Goal: Communication & Community: Answer question/provide support

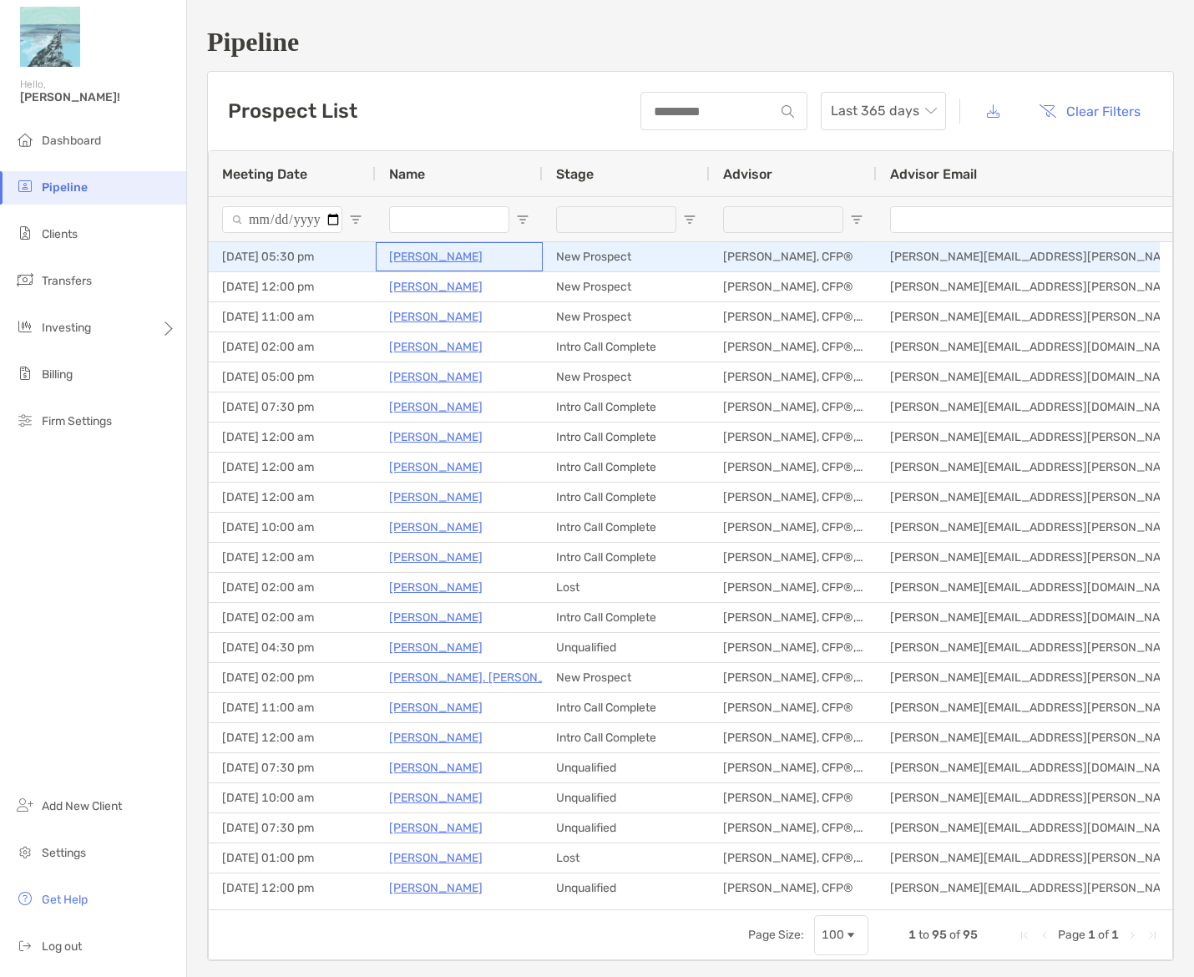
click at [438, 260] on p "Eunice Kokor" at bounding box center [435, 256] width 93 height 21
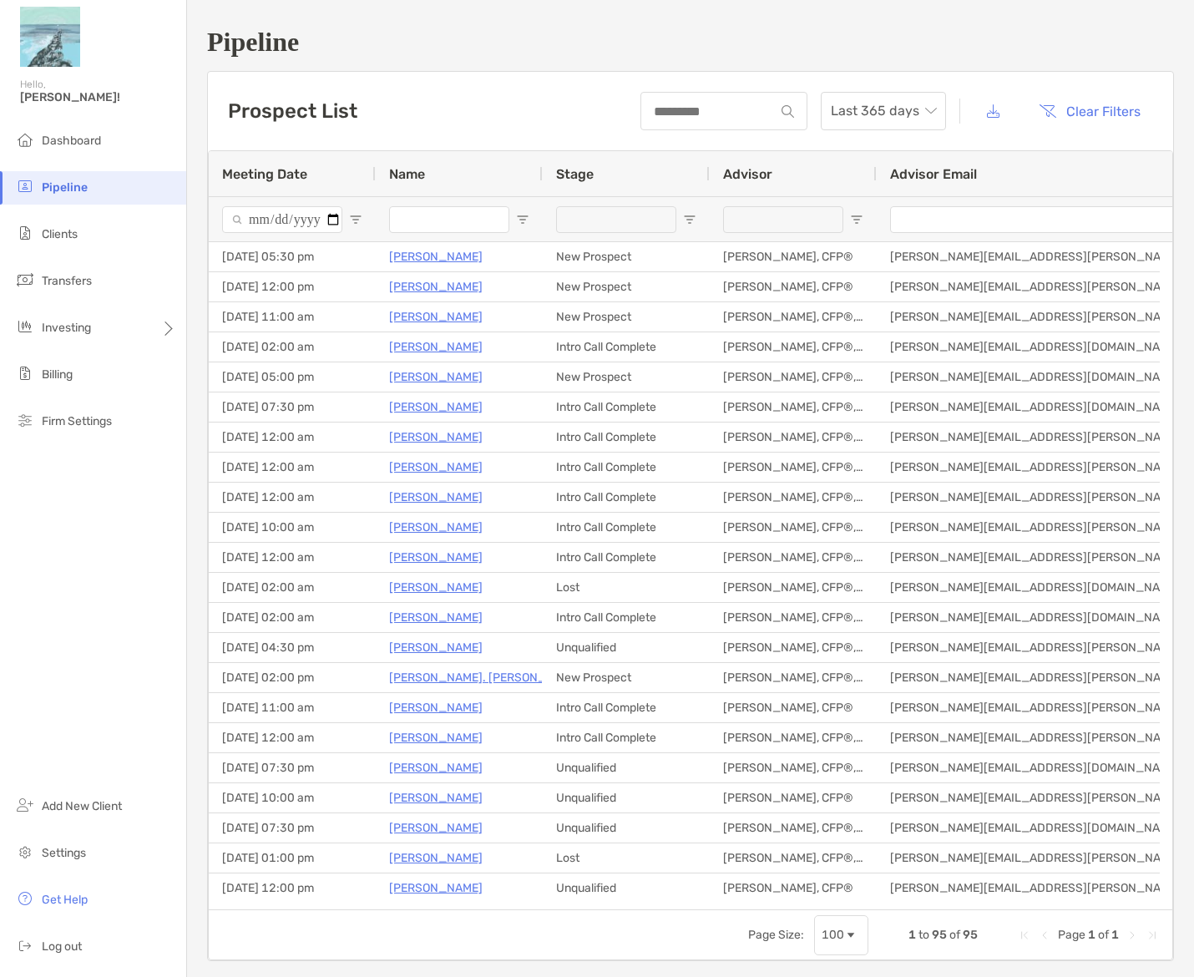
click at [586, 124] on div "Prospect List Last 365 days Clear Filters" at bounding box center [690, 111] width 965 height 78
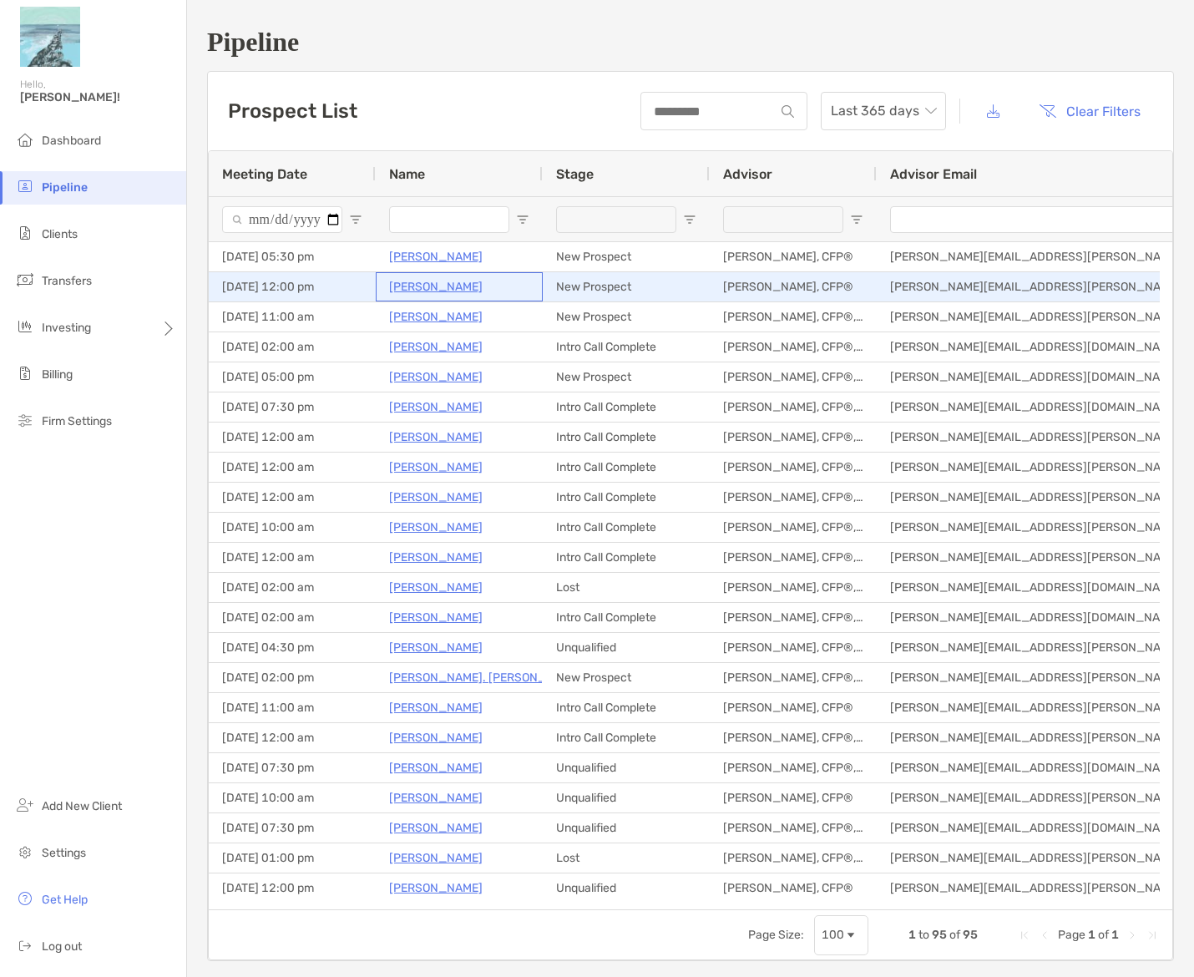
click at [436, 288] on p "Eric Woolsey" at bounding box center [435, 286] width 93 height 21
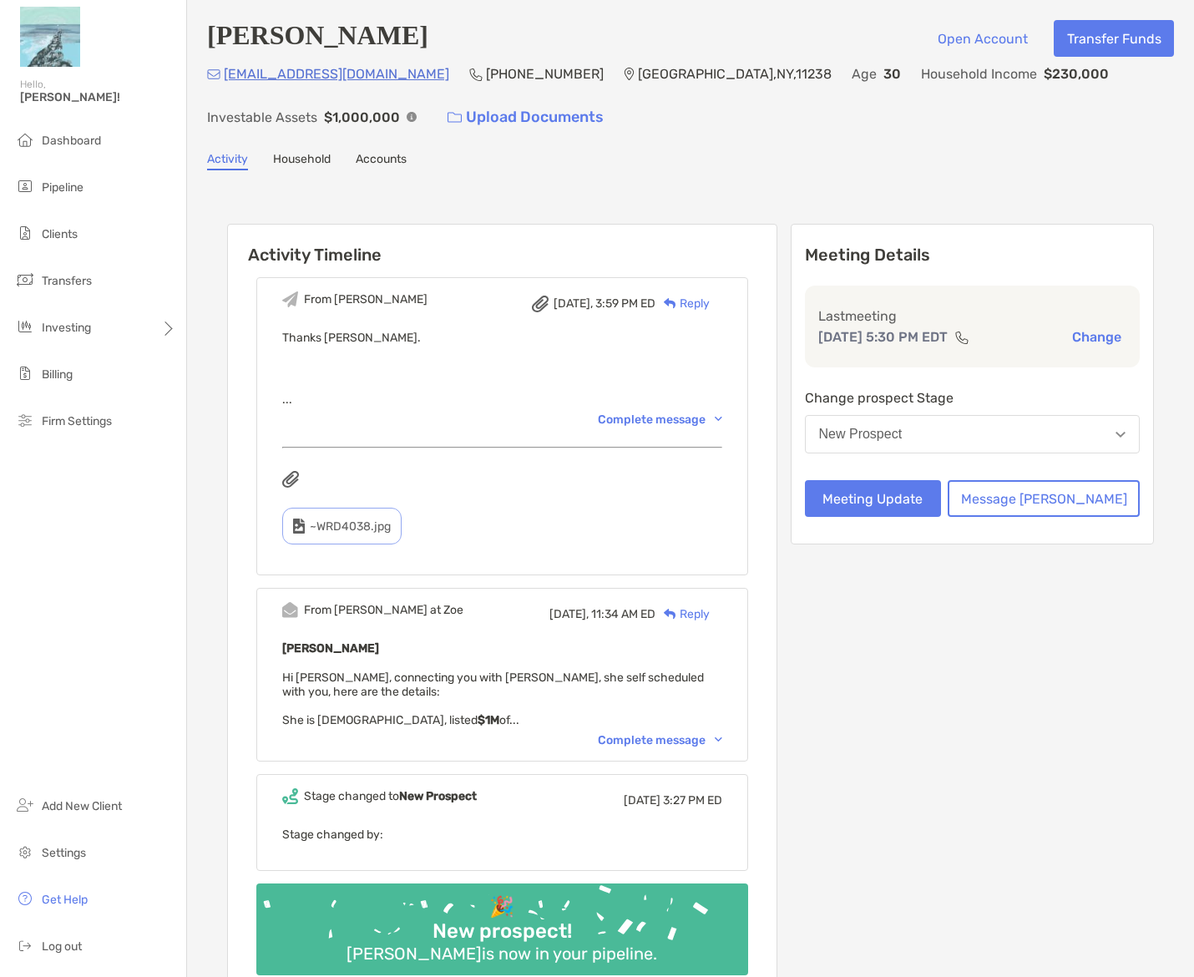
click at [902, 437] on div "New Prospect" at bounding box center [860, 434] width 83 height 15
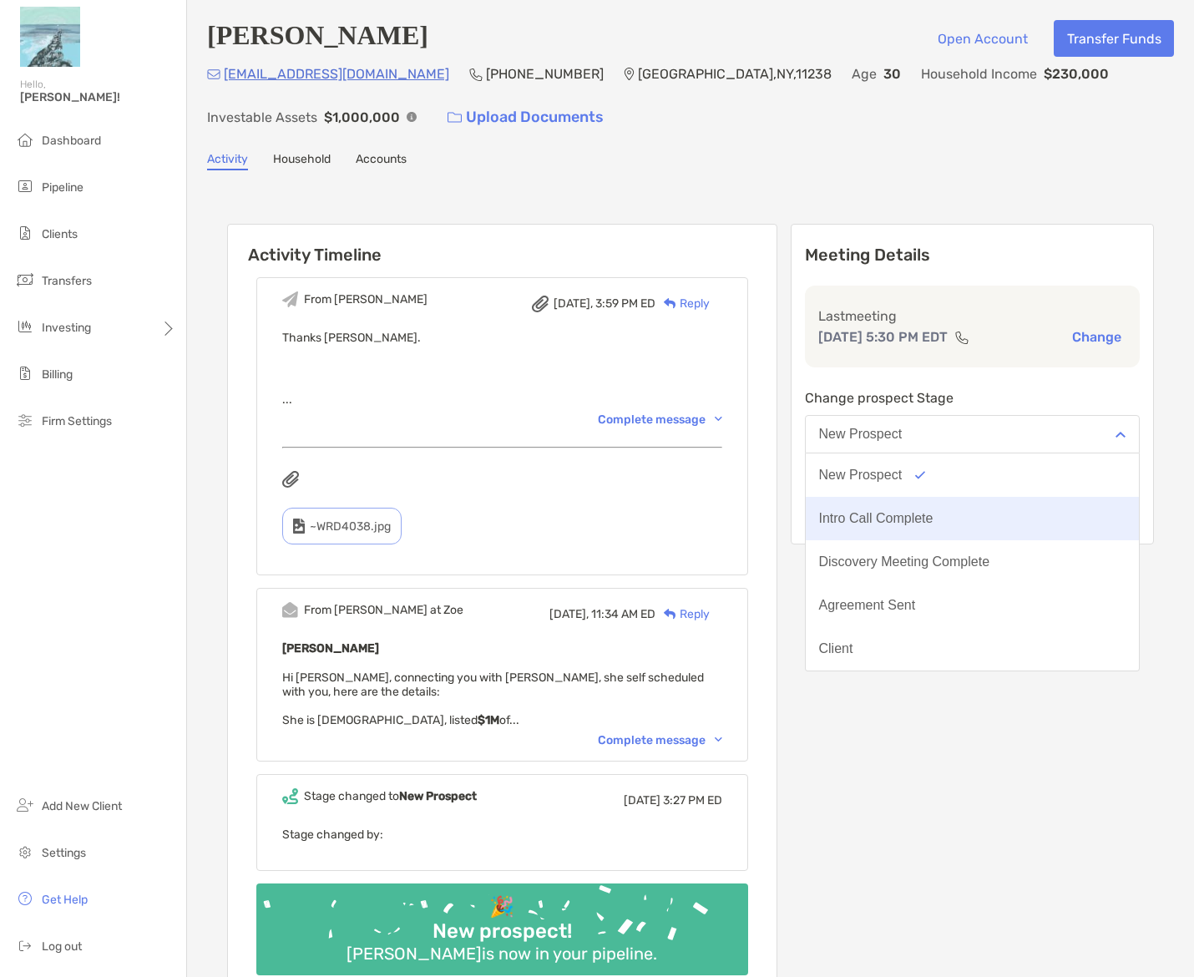
click at [933, 513] on div "Intro Call Complete" at bounding box center [876, 518] width 114 height 15
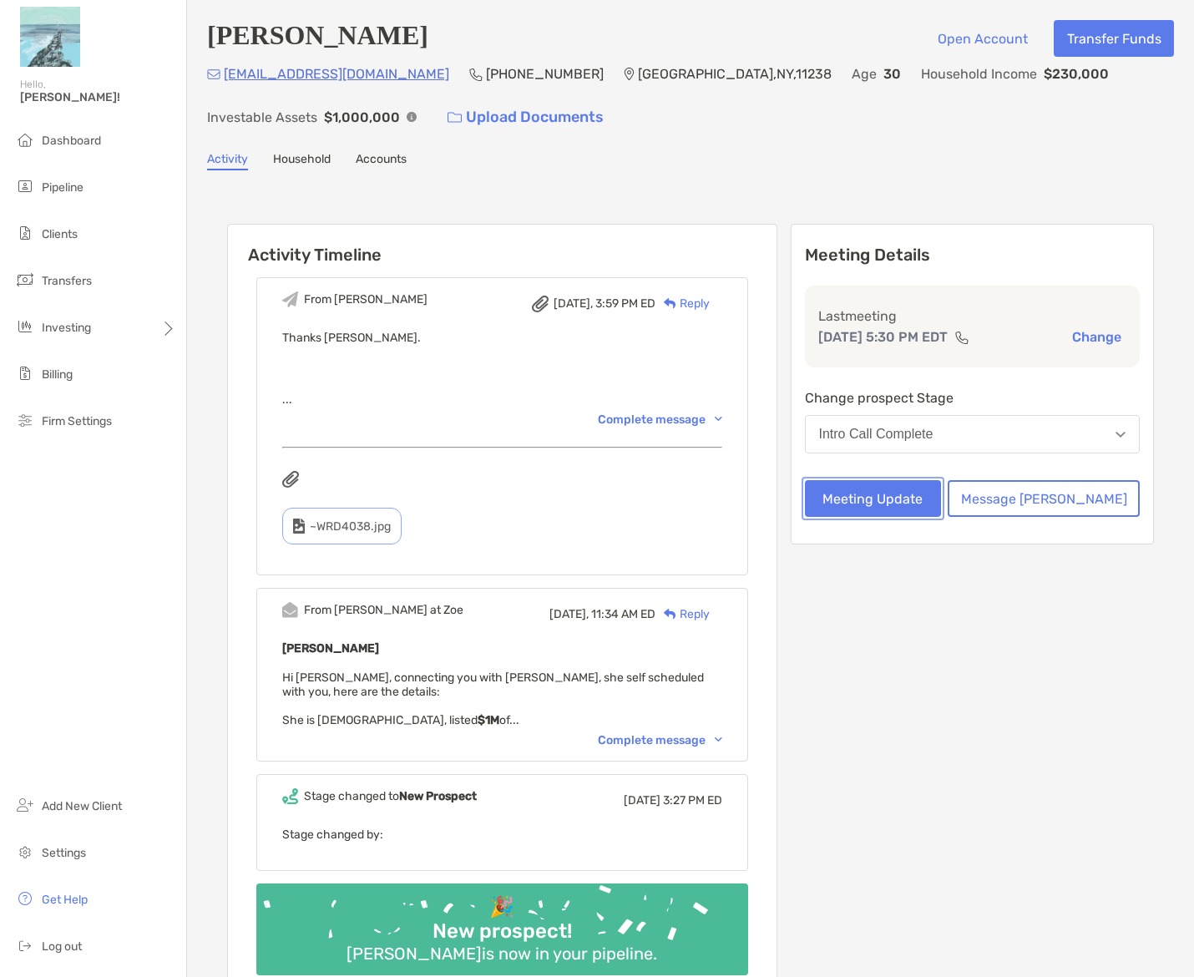
click at [942, 500] on button "Meeting Update" at bounding box center [873, 498] width 137 height 37
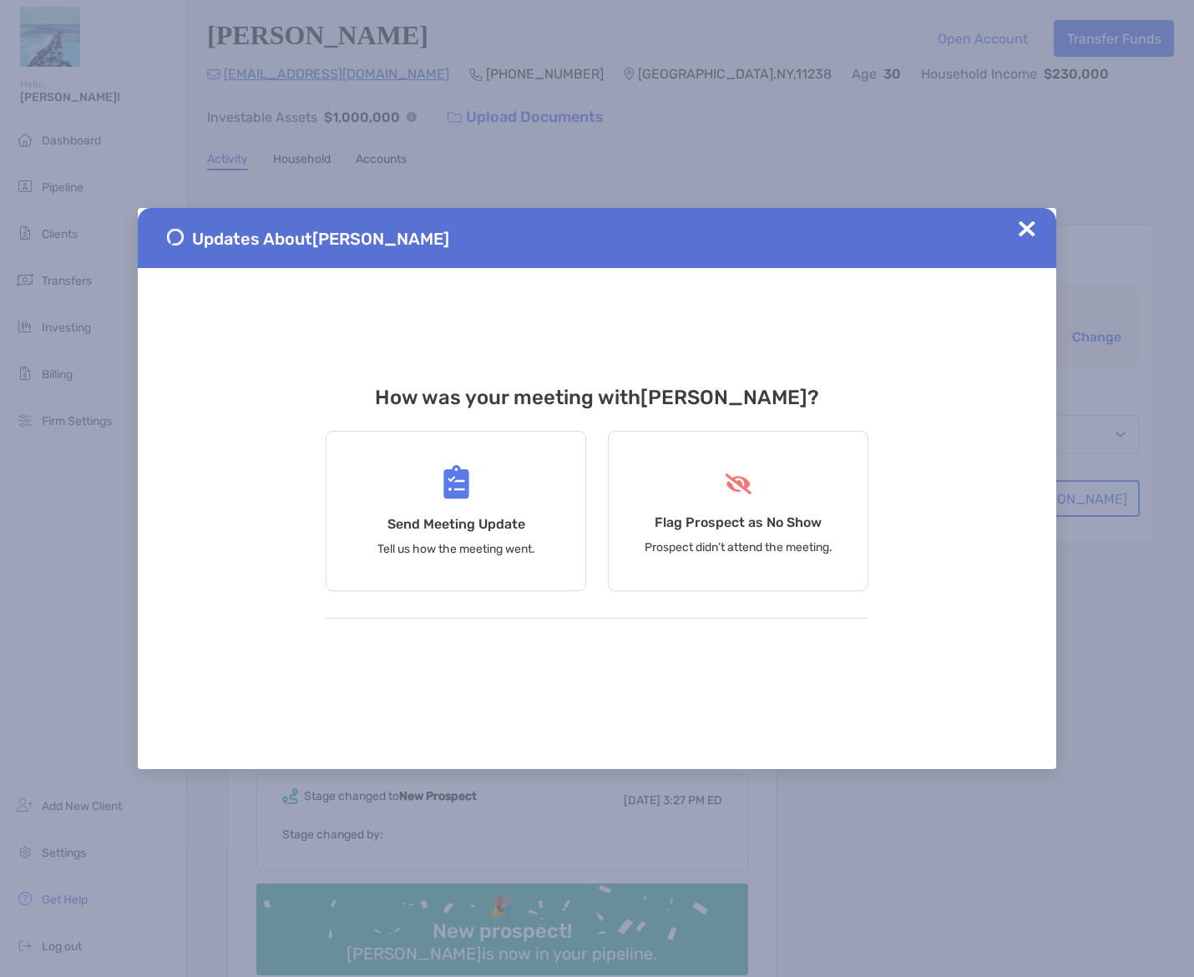
drag, startPoint x: 1025, startPoint y: 227, endPoint x: 1028, endPoint y: 235, distance: 9.0
click at [1025, 226] on img at bounding box center [1026, 228] width 17 height 17
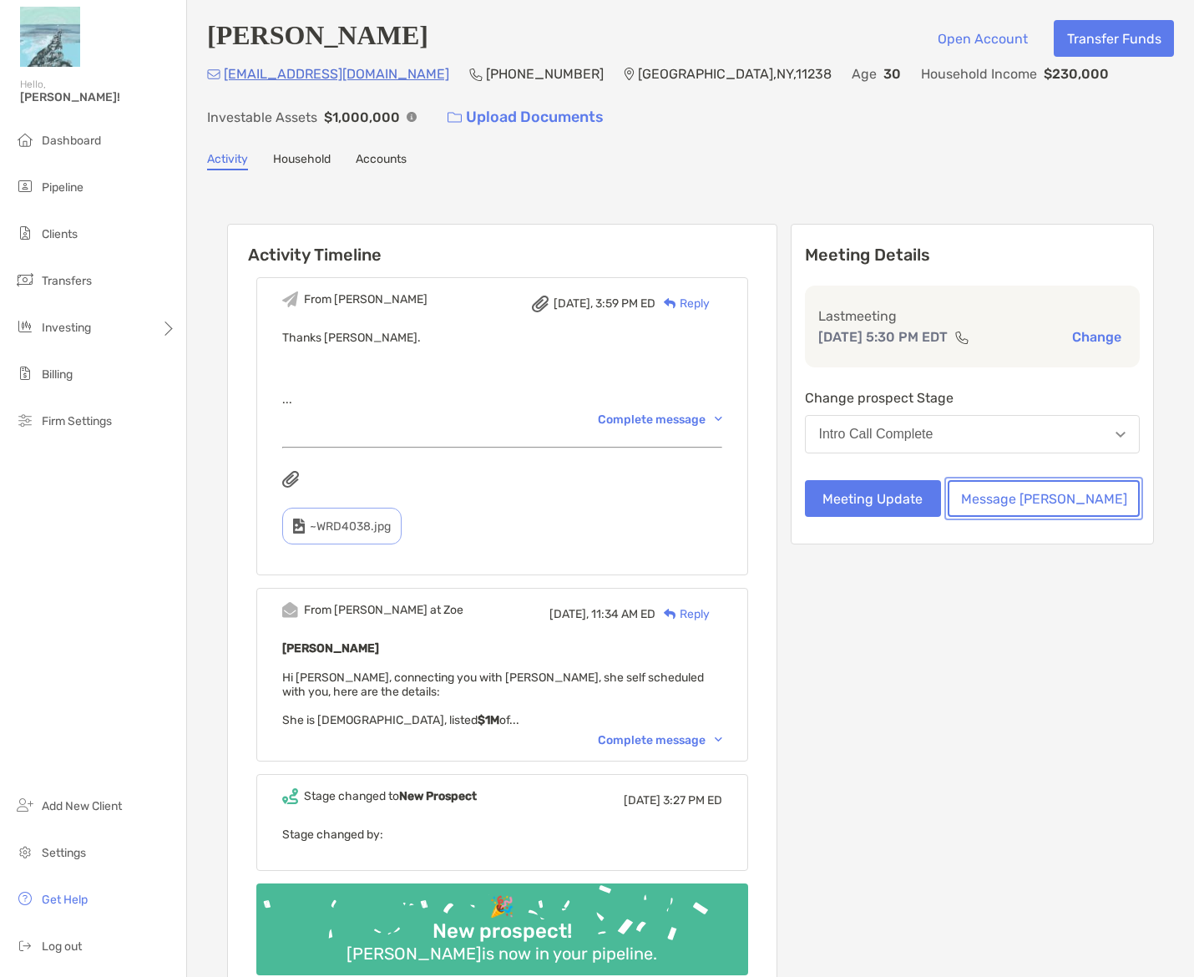
click at [1048, 485] on button "Message [PERSON_NAME]" at bounding box center [1043, 498] width 192 height 37
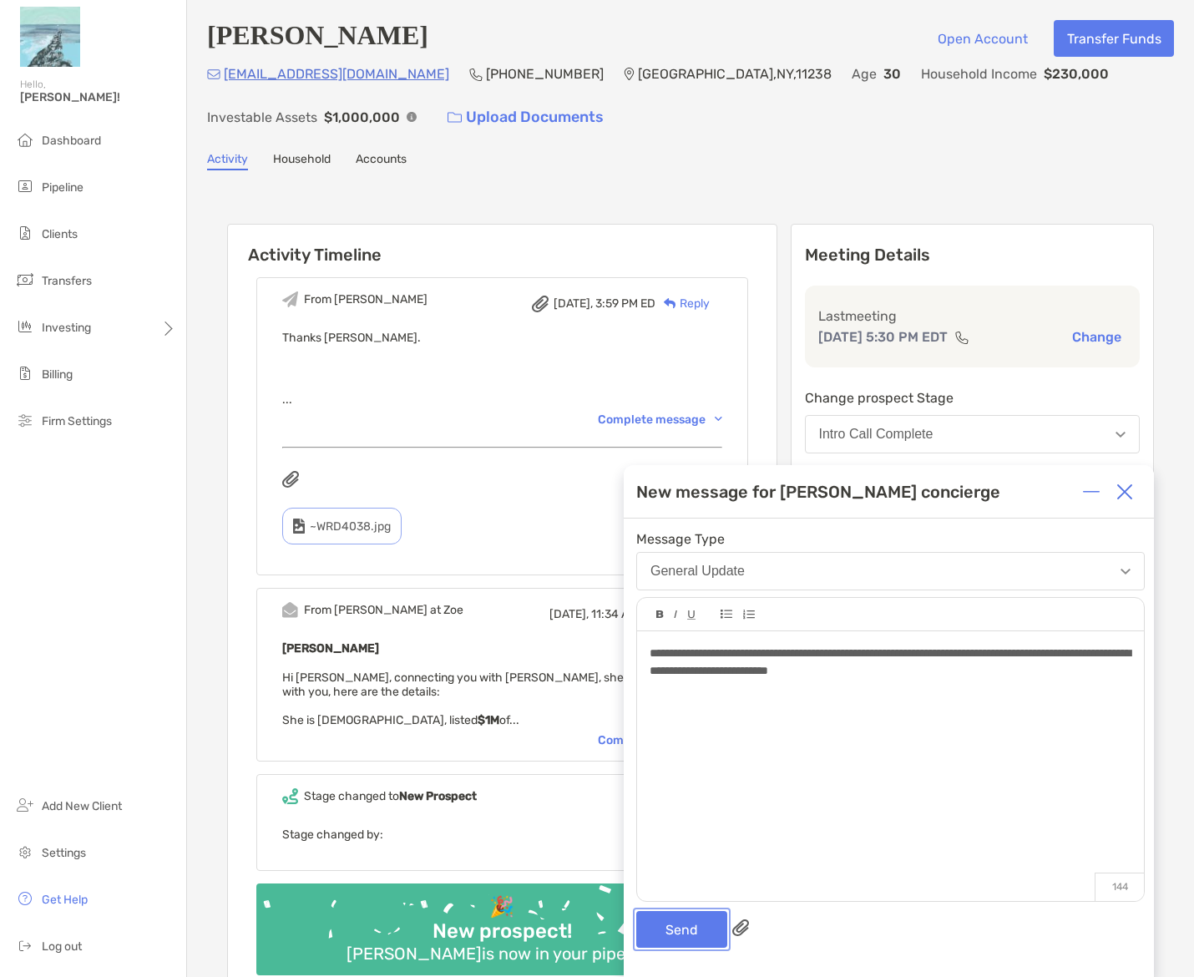
click at [693, 936] on button "Send" at bounding box center [681, 929] width 91 height 37
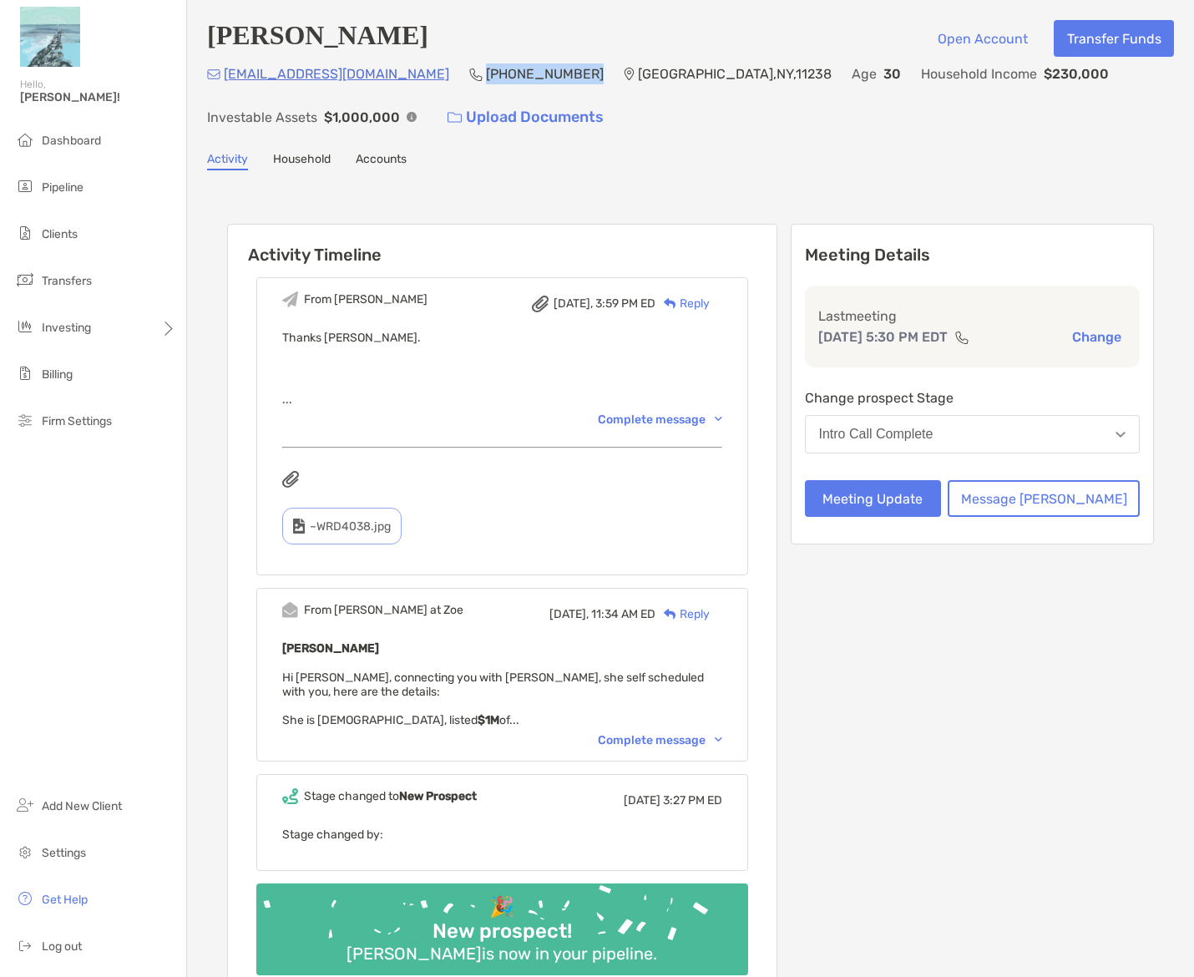
drag, startPoint x: 504, startPoint y: 74, endPoint x: 412, endPoint y: 79, distance: 92.0
click at [412, 79] on div "[EMAIL_ADDRESS][DOMAIN_NAME] (714) 907-[GEOGRAPHIC_DATA] Age [DEMOGRAPHIC_DATA]…" at bounding box center [690, 99] width 967 height 72
copy p "[PHONE_NUMBER]"
drag, startPoint x: 379, startPoint y: 78, endPoint x: 223, endPoint y: 80, distance: 156.1
click at [223, 80] on div "[EMAIL_ADDRESS][DOMAIN_NAME] (714) 907-[GEOGRAPHIC_DATA] Age [DEMOGRAPHIC_DATA]…" at bounding box center [690, 99] width 967 height 72
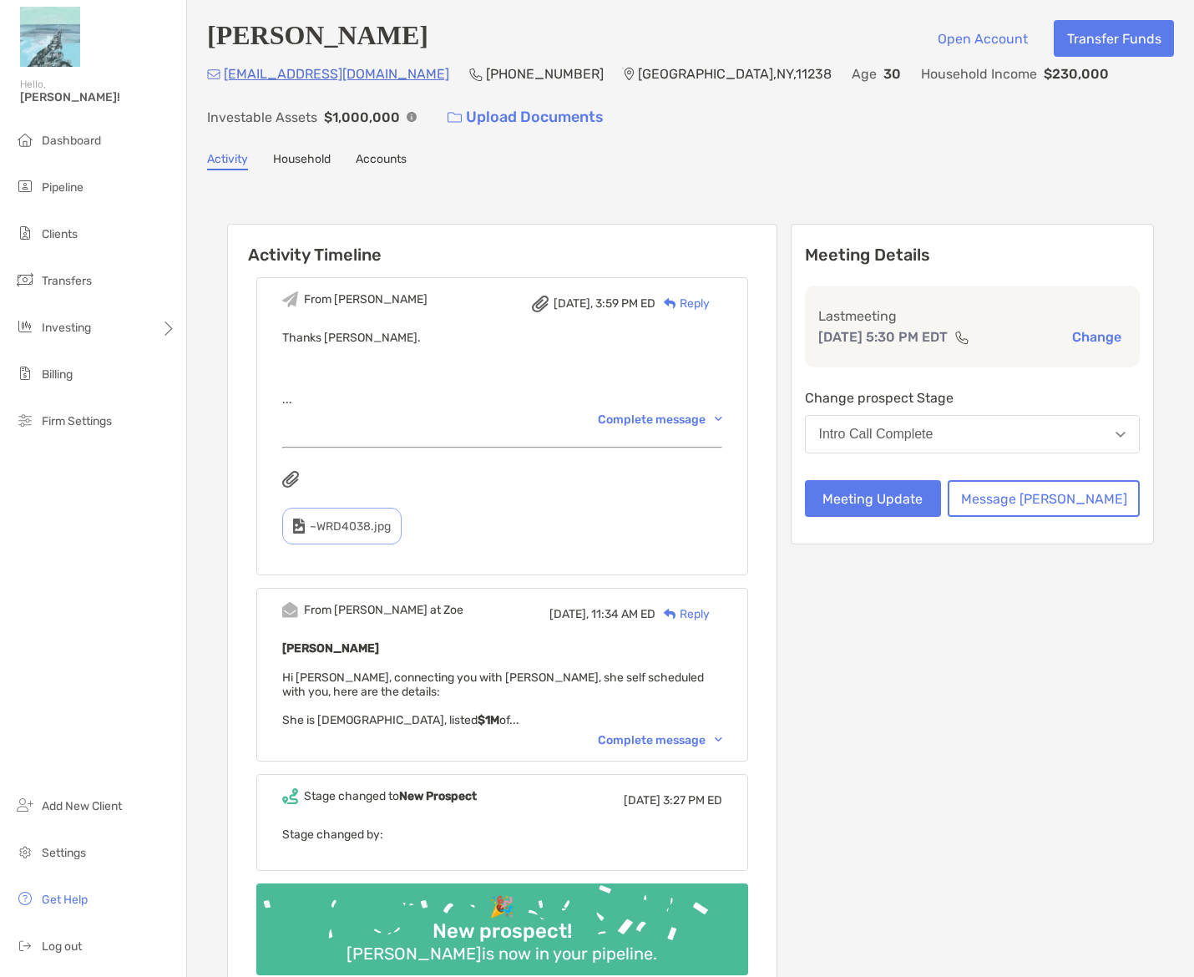
drag, startPoint x: 743, startPoint y: 157, endPoint x: 661, endPoint y: 103, distance: 98.2
click at [740, 155] on div "Activity Household Accounts" at bounding box center [690, 161] width 967 height 18
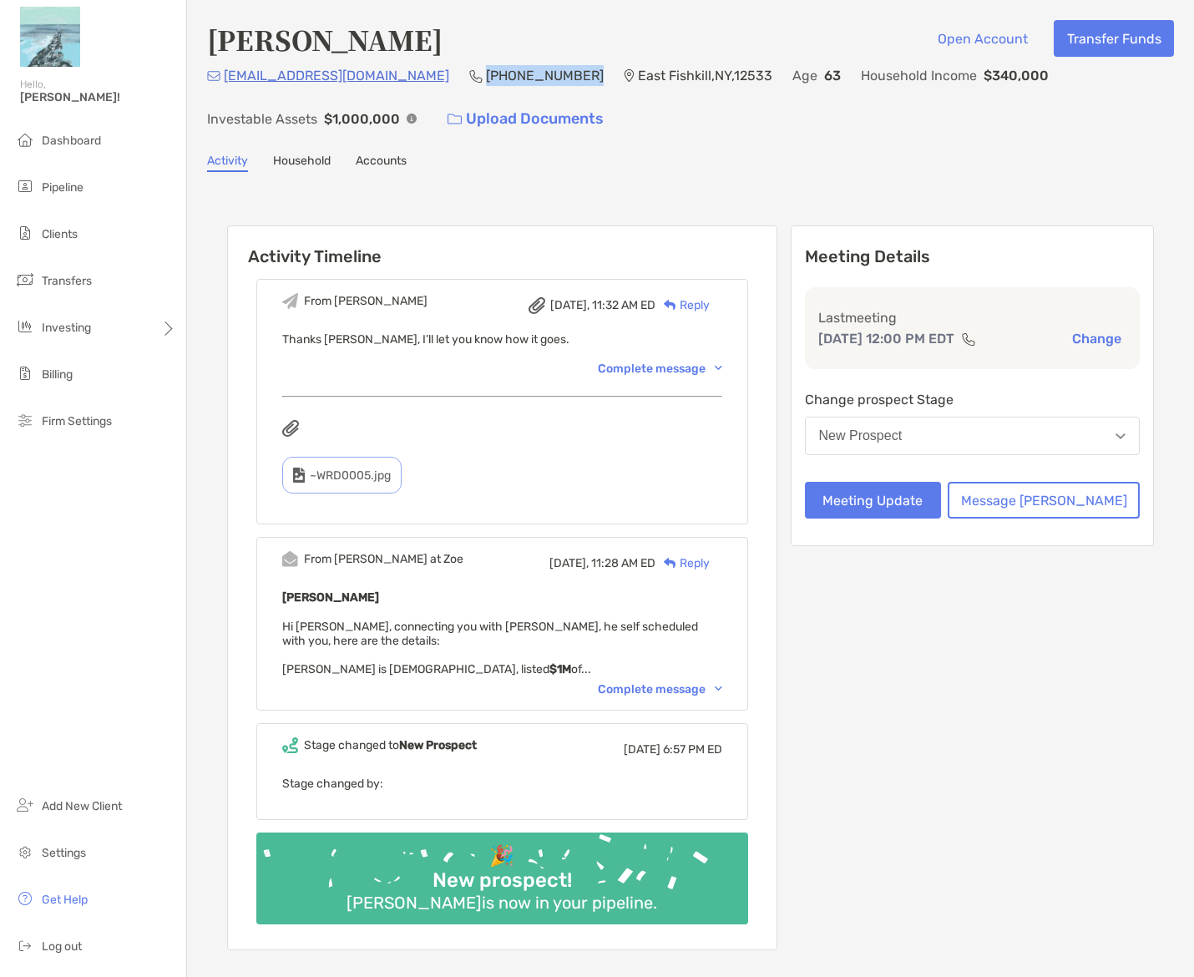
drag, startPoint x: 504, startPoint y: 77, endPoint x: 407, endPoint y: 79, distance: 96.9
click at [486, 79] on p "[PHONE_NUMBER]" at bounding box center [545, 75] width 118 height 21
copy p "[PHONE_NUMBER]"
